Goal: Navigation & Orientation: Understand site structure

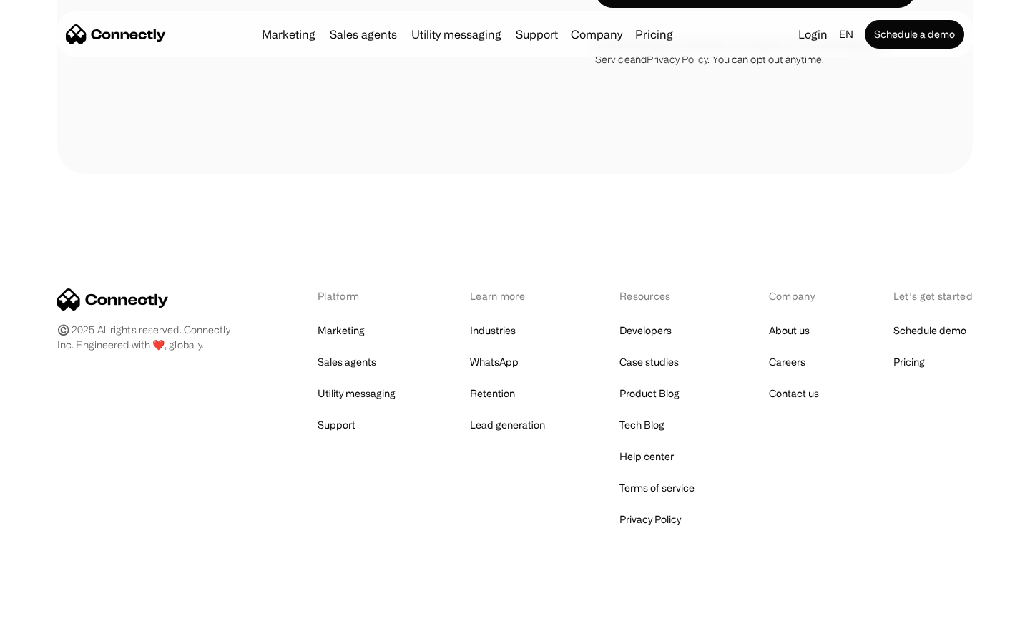
scroll to position [5614, 0]
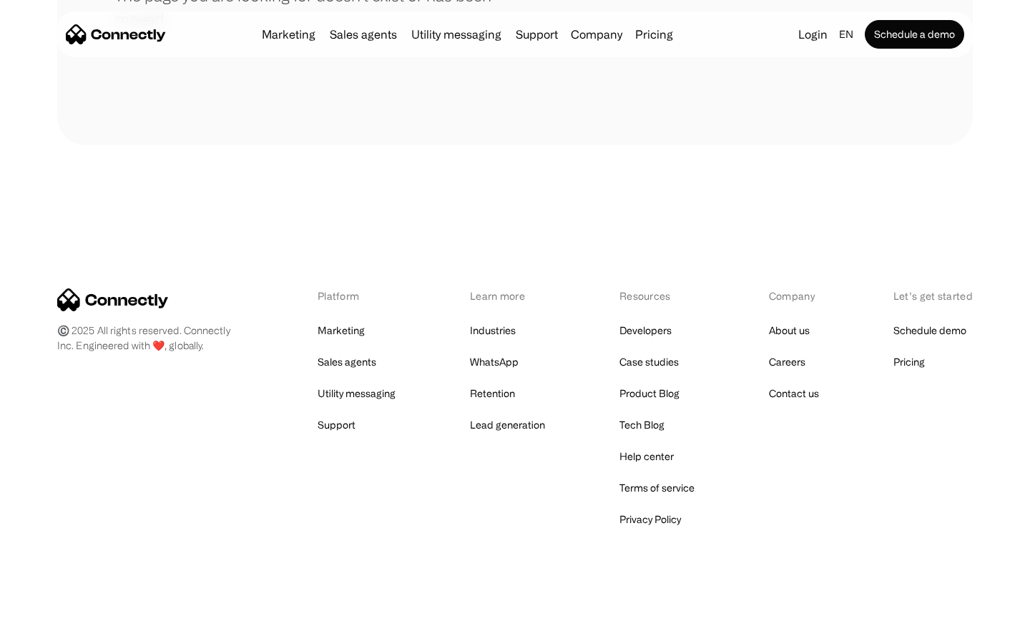
scroll to position [261, 0]
